Goal: Complete application form: Complete application form

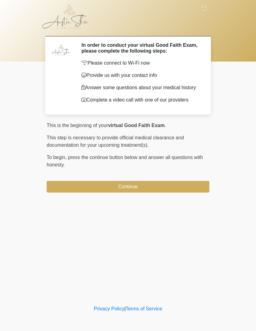
click at [157, 192] on button "Continue" at bounding box center [128, 187] width 163 height 12
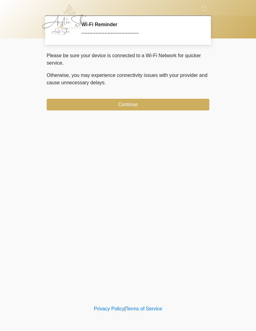
click at [166, 107] on button "Continue" at bounding box center [128, 105] width 163 height 12
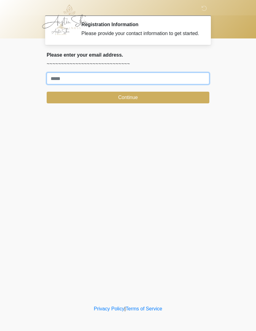
click at [162, 84] on input "Where should we email your treatment plan?" at bounding box center [128, 79] width 163 height 12
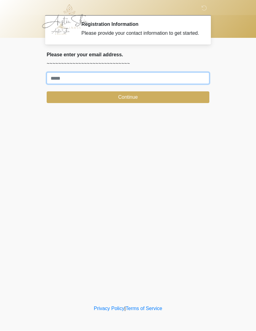
click at [142, 84] on input "Where should we email your treatment plan?" at bounding box center [128, 79] width 163 height 12
type input "**********"
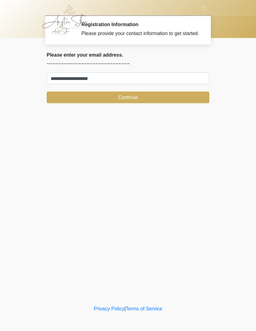
click at [151, 103] on button "Continue" at bounding box center [128, 98] width 163 height 12
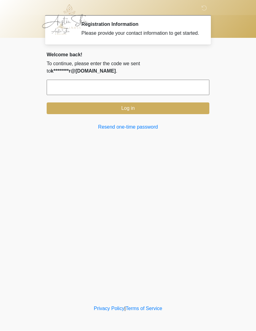
click at [144, 95] on input "text" at bounding box center [128, 87] width 163 height 15
type input "******"
click at [144, 114] on button "Log in" at bounding box center [128, 109] width 163 height 12
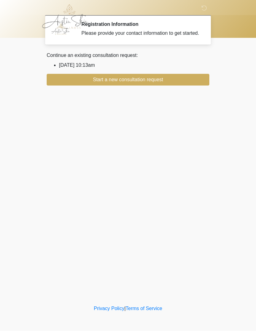
click at [164, 86] on button "Start a new consultation request" at bounding box center [128, 80] width 163 height 12
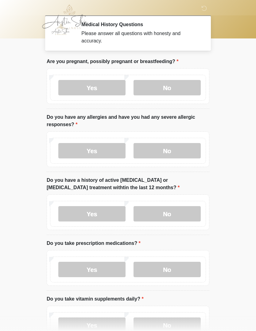
click at [181, 88] on label "No" at bounding box center [167, 87] width 67 height 15
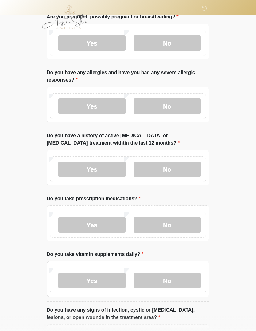
scroll to position [49, 0]
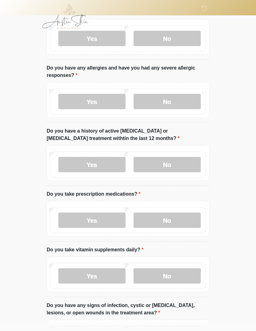
click at [97, 102] on label "Yes" at bounding box center [91, 101] width 67 height 15
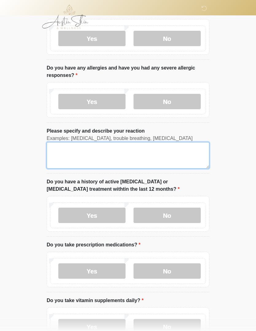
click at [144, 151] on textarea "Please specify and describe your reaction" at bounding box center [128, 155] width 163 height 26
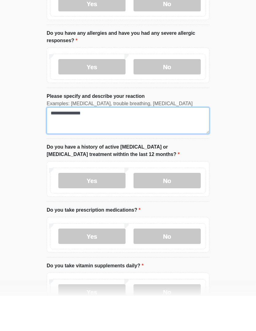
type textarea "**********"
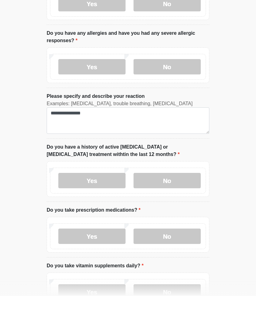
click at [187, 208] on label "No" at bounding box center [167, 215] width 67 height 15
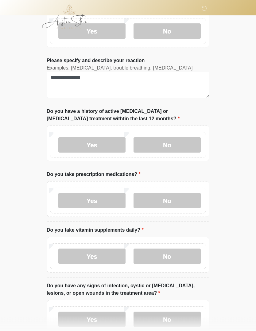
scroll to position [120, 0]
click at [104, 201] on label "Yes" at bounding box center [91, 200] width 67 height 15
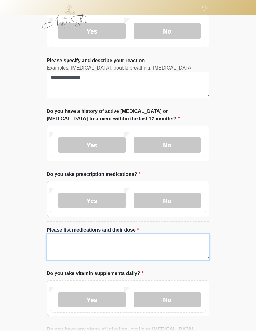
click at [105, 244] on textarea "Please list medications and their dose" at bounding box center [128, 247] width 163 height 26
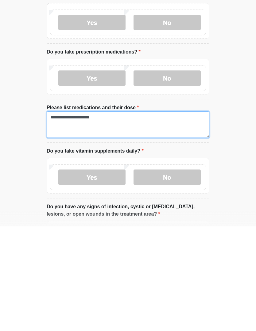
type textarea "**********"
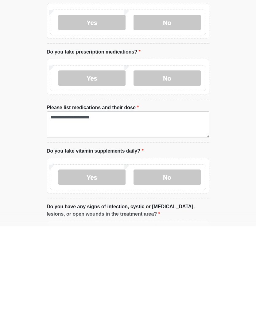
click at [108, 274] on label "Yes" at bounding box center [91, 281] width 67 height 15
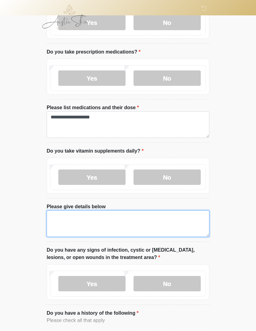
click at [137, 217] on textarea "Please give details below" at bounding box center [128, 223] width 163 height 26
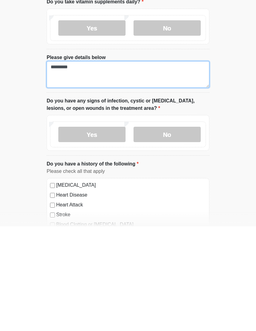
scroll to position [287, 0]
type textarea "*********"
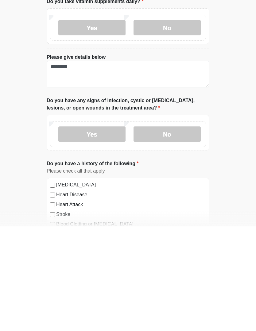
click at [174, 231] on label "No" at bounding box center [167, 238] width 67 height 15
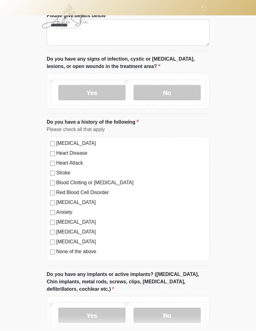
scroll to position [433, 0]
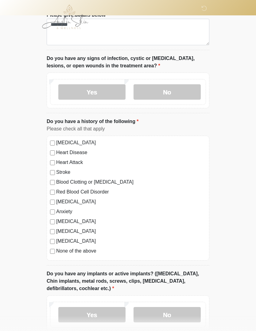
click at [88, 253] on label "None of the above" at bounding box center [131, 250] width 150 height 7
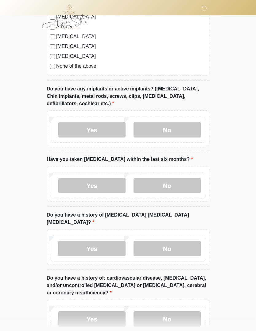
scroll to position [618, 0]
click at [176, 126] on label "No" at bounding box center [167, 129] width 67 height 15
click at [173, 183] on label "No" at bounding box center [167, 184] width 67 height 15
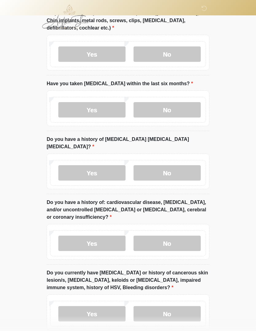
scroll to position [697, 0]
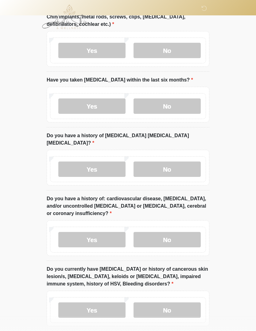
click at [183, 161] on label "No" at bounding box center [167, 168] width 67 height 15
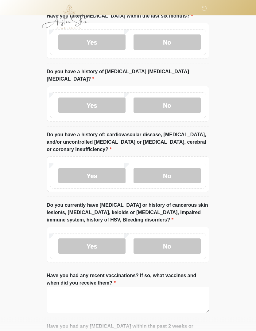
scroll to position [761, 0]
click at [177, 168] on label "No" at bounding box center [167, 175] width 67 height 15
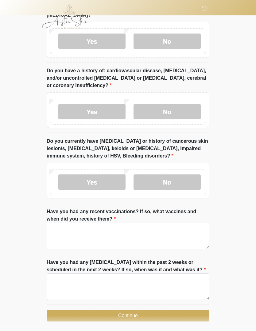
scroll to position [825, 0]
click at [180, 174] on label "No" at bounding box center [167, 181] width 67 height 15
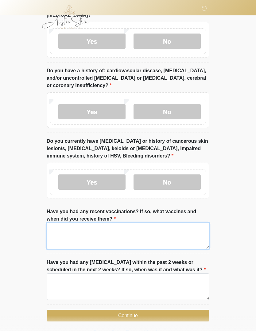
click at [185, 223] on textarea "Have you had any recent vaccinations? If so, what vaccines and when did you rec…" at bounding box center [128, 235] width 163 height 26
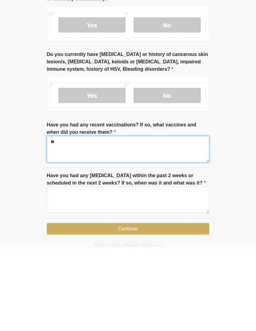
scroll to position [833, 0]
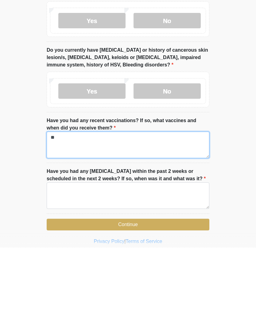
type textarea "**"
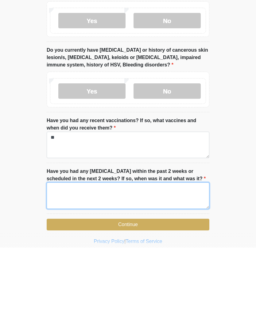
click at [175, 266] on textarea "Have you had any dental procedures within the past 2 weeks or scheduled in the …" at bounding box center [128, 279] width 163 height 26
type textarea "**"
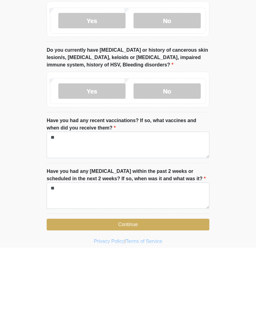
click at [154, 302] on button "Continue" at bounding box center [128, 308] width 163 height 12
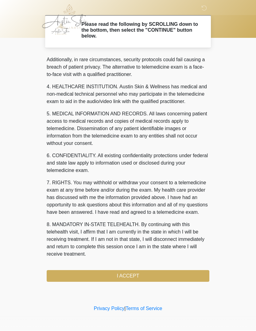
scroll to position [163, 0]
click at [155, 273] on button "I ACCEPT" at bounding box center [128, 276] width 163 height 12
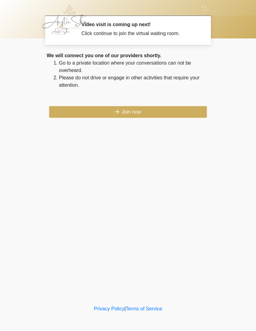
click at [143, 116] on button "Join now" at bounding box center [128, 112] width 158 height 12
